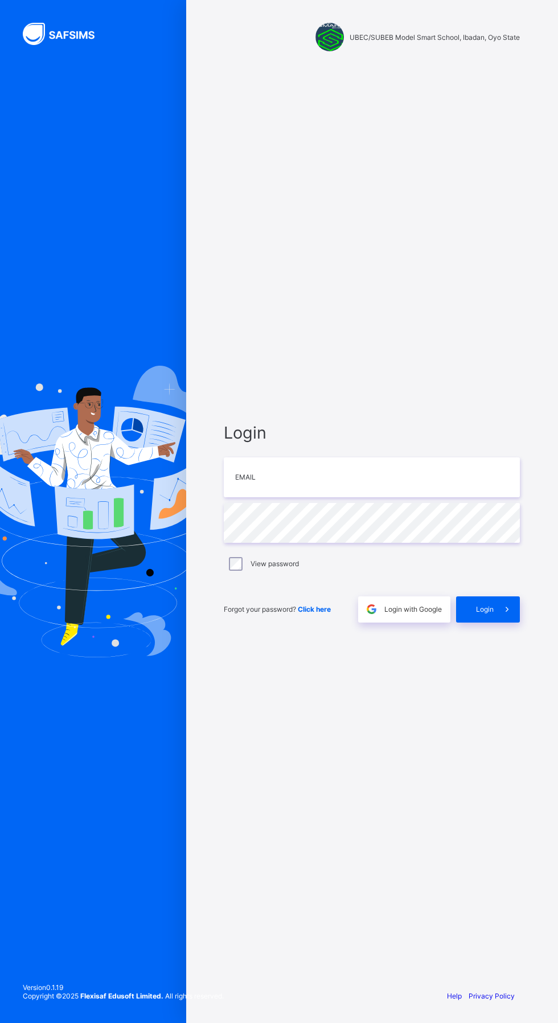
click at [479, 653] on div "UBEC/SUBEB Model Smart School, Ibadan, Oyo State Login Email Password View pass…" at bounding box center [279, 511] width 558 height 1023
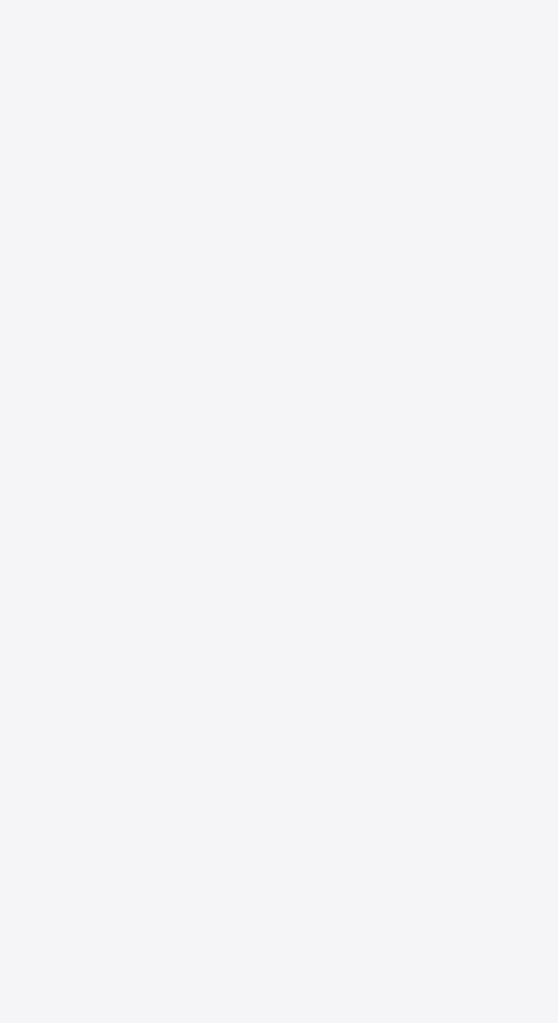
click at [484, 655] on div "New Update Available Hello there, You can install SAFSIMS on your device for ea…" at bounding box center [279, 511] width 558 height 1023
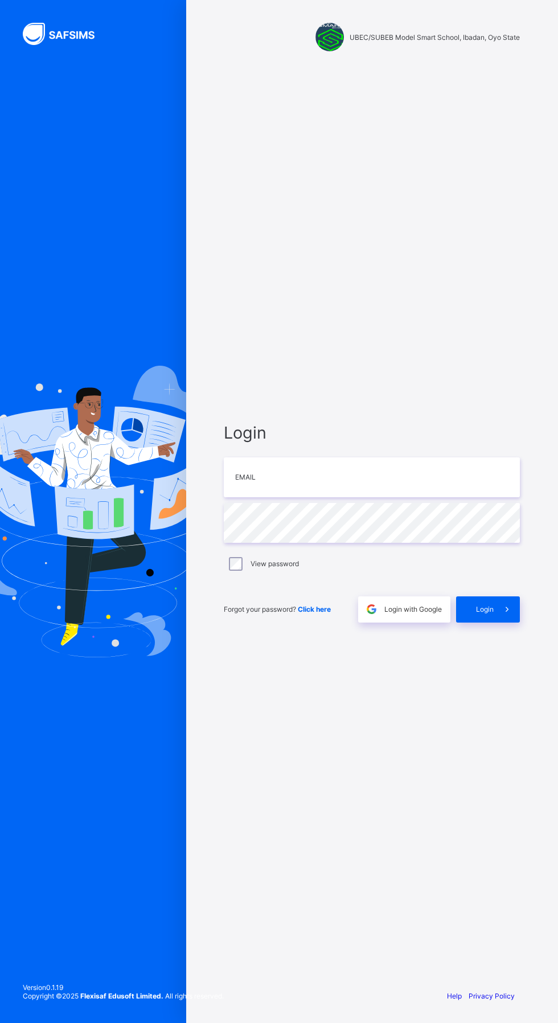
scroll to position [87, 0]
